Goal: Check status: Check status

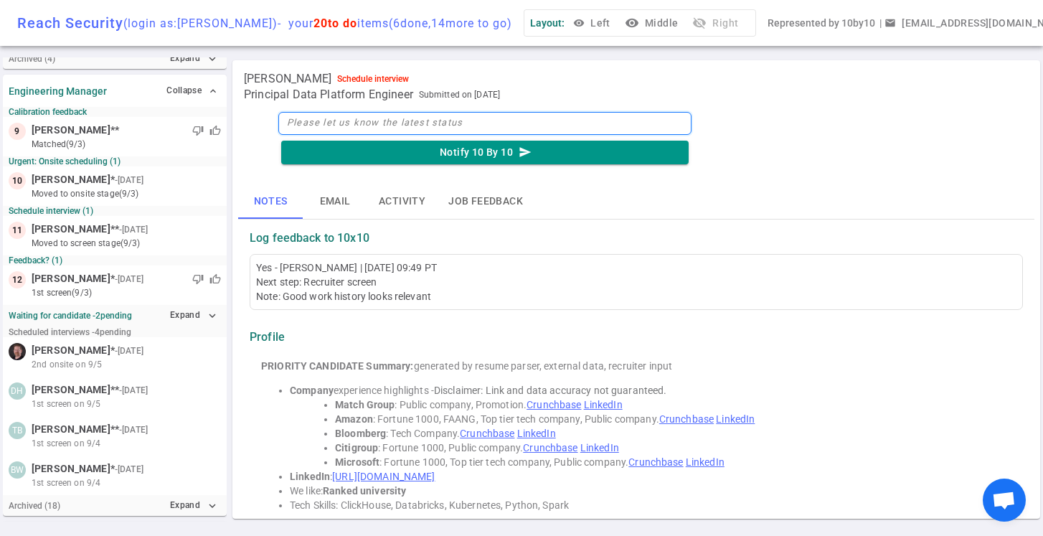
scroll to position [382, 0]
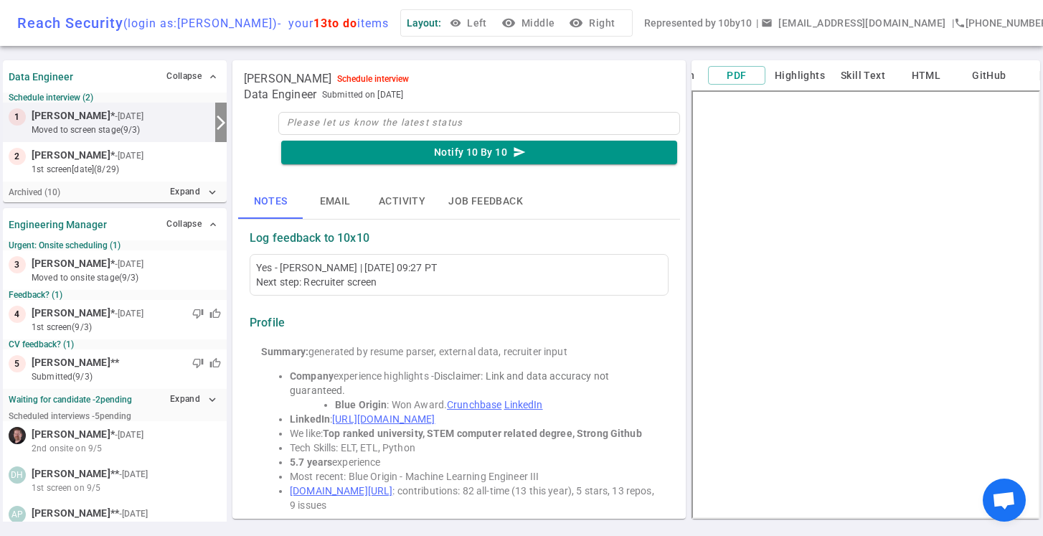
click at [169, 126] on small "moved to Screen stage (9/3)" at bounding box center [121, 129] width 178 height 13
click at [678, 26] on button "visibility Middle" at bounding box center [653, 23] width 62 height 27
